Goal: Entertainment & Leisure: Consume media (video, audio)

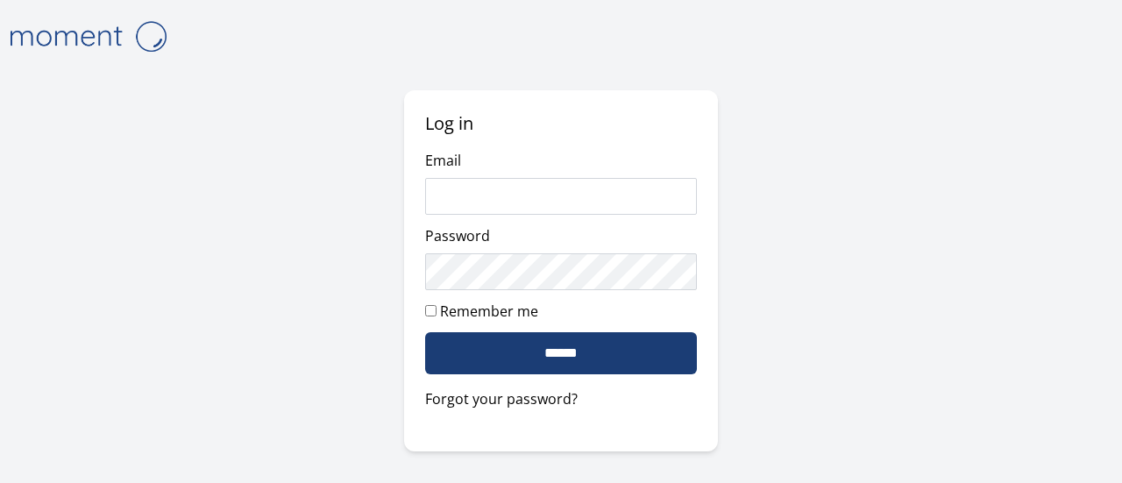
type input "**********"
click at [565, 360] on input "******" at bounding box center [560, 353] width 271 height 42
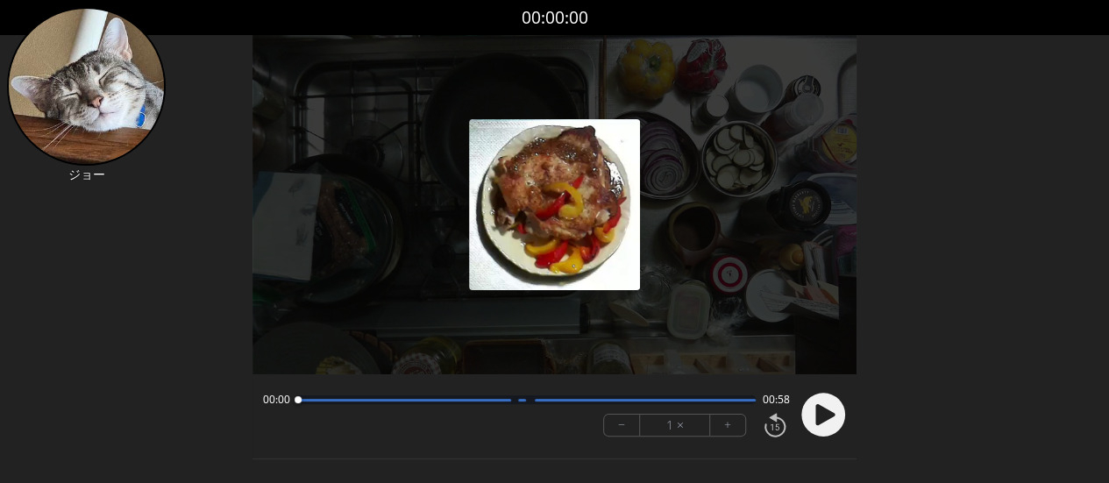
click at [817, 412] on icon at bounding box center [824, 414] width 19 height 21
click at [812, 418] on circle at bounding box center [823, 416] width 44 height 44
click at [819, 427] on circle at bounding box center [823, 416] width 44 height 44
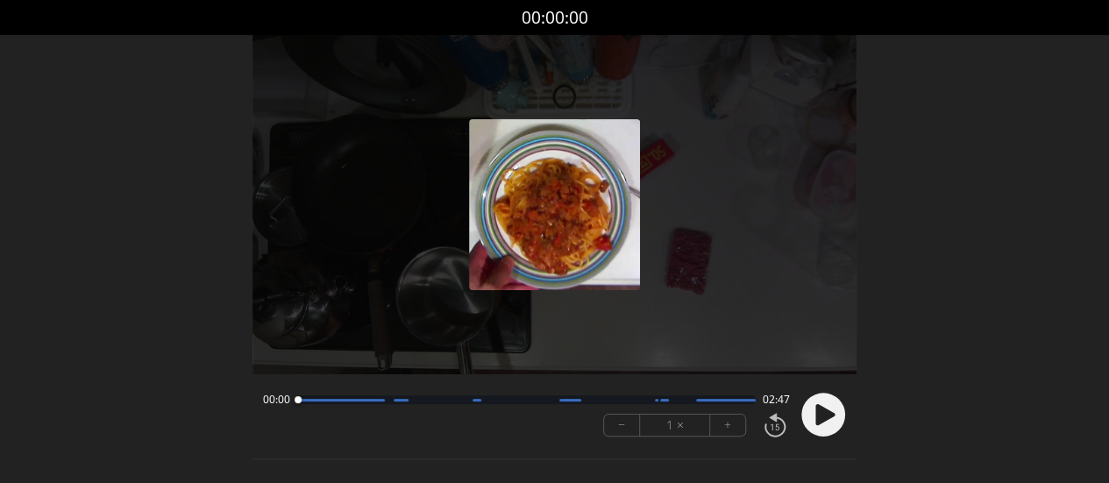
click at [814, 422] on circle at bounding box center [823, 416] width 44 height 44
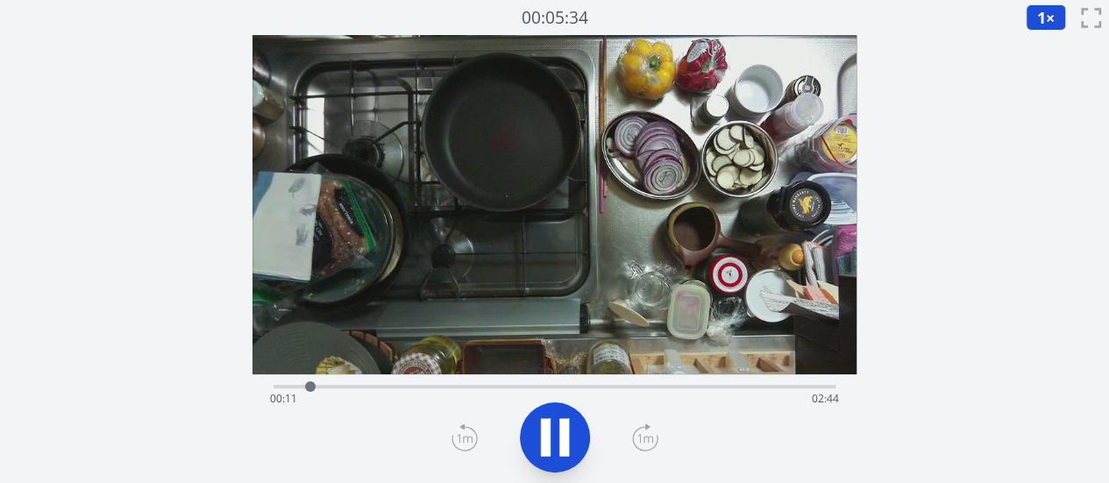
click at [419, 387] on div "Time elapsed: 00:11 Time remaining: 02:44" at bounding box center [554, 399] width 569 height 28
click at [475, 383] on div "Time elapsed: 00:47 Time remaining: 02:08" at bounding box center [555, 384] width 562 height 21
click at [514, 388] on div "Time elapsed: 01:05 Time remaining: 01:50" at bounding box center [554, 399] width 569 height 28
click at [539, 388] on div "Time elapsed: 01:15 Time remaining: 01:39" at bounding box center [554, 399] width 569 height 28
click at [568, 388] on div "Time elapsed: 01:23 Time remaining: 01:31" at bounding box center [554, 399] width 569 height 28
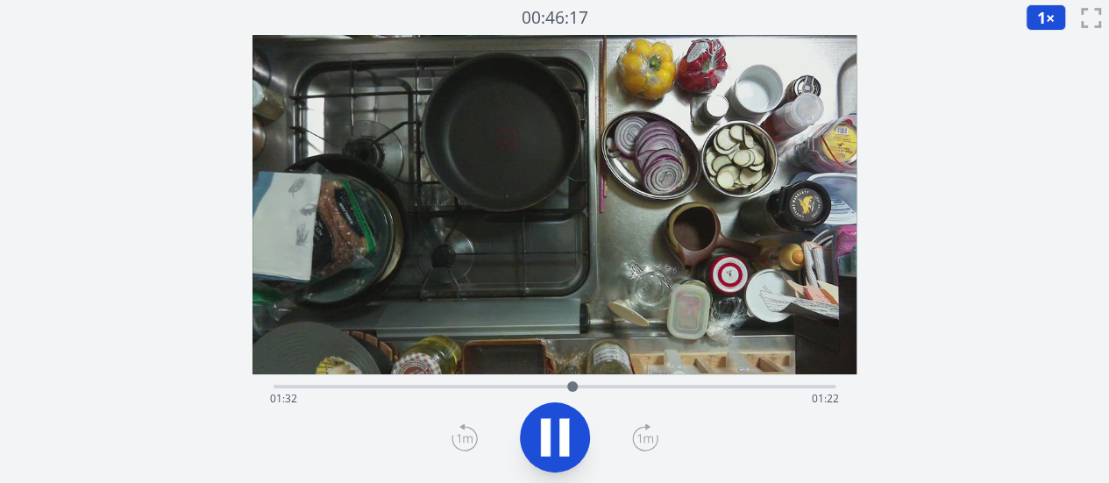
click at [591, 388] on div "Time elapsed: 01:32 Time remaining: 01:22" at bounding box center [554, 399] width 569 height 28
click at [552, 435] on icon at bounding box center [554, 437] width 49 height 49
